Goal: Transaction & Acquisition: Purchase product/service

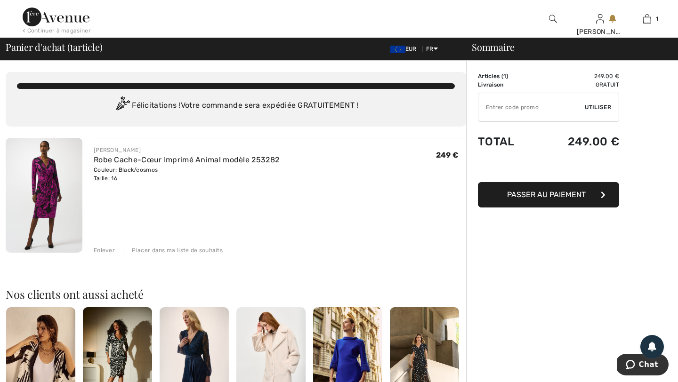
click at [505, 112] on input "TEXT" at bounding box center [531, 107] width 106 height 28
type input "SALEAVENUE"
click at [597, 108] on span "Utiliser" at bounding box center [598, 107] width 26 height 8
click at [557, 196] on span "Passer au paiement" at bounding box center [546, 194] width 79 height 9
